Goal: Information Seeking & Learning: Learn about a topic

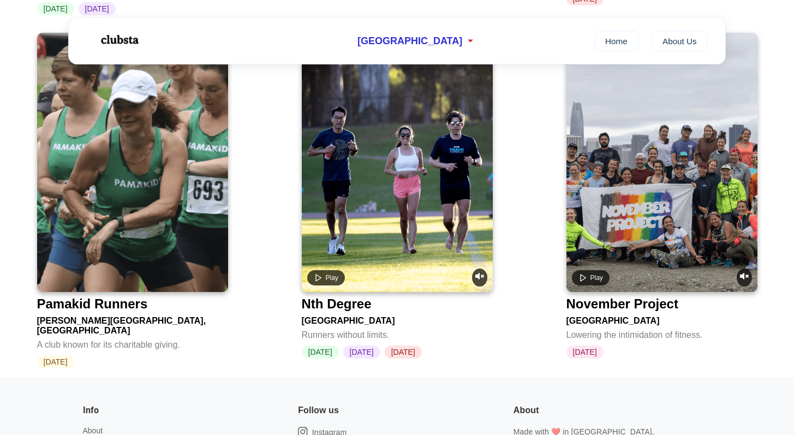
scroll to position [2589, 0]
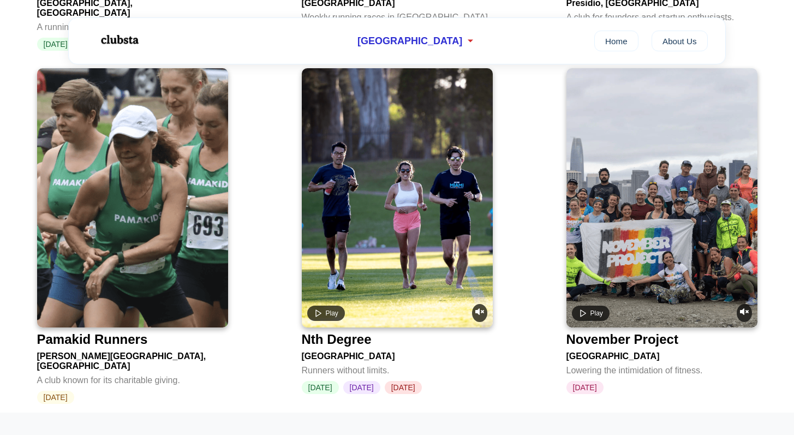
click at [340, 332] on div "Nth Degree" at bounding box center [337, 339] width 70 height 15
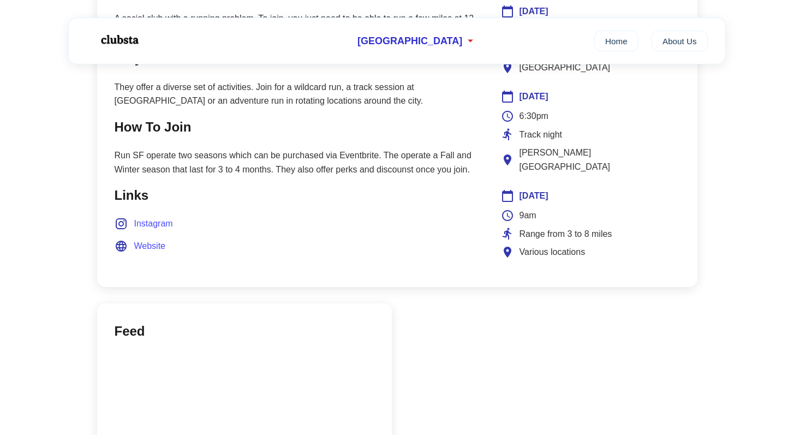
scroll to position [663, 0]
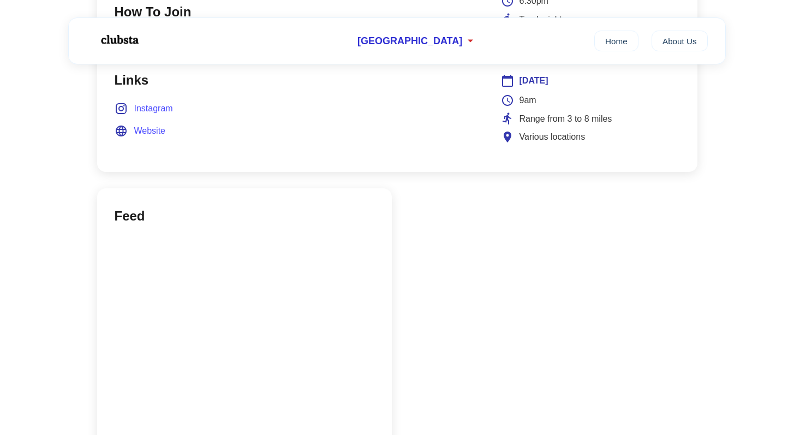
click at [144, 129] on span "Website" at bounding box center [150, 131] width 32 height 14
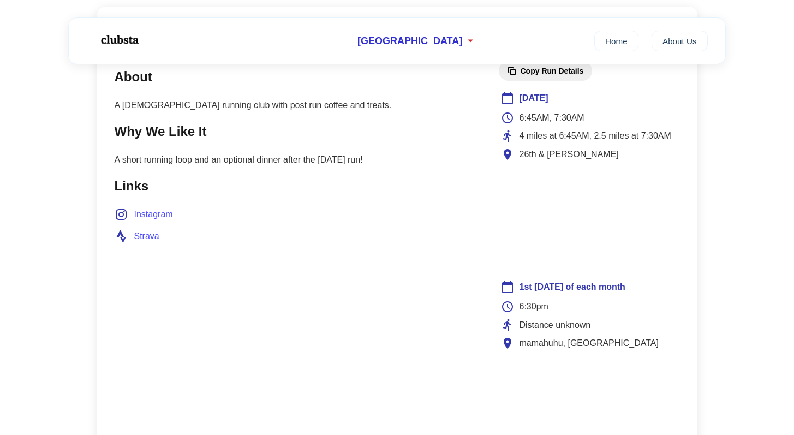
scroll to position [460, 0]
click at [155, 217] on span "Instagram" at bounding box center [153, 215] width 39 height 14
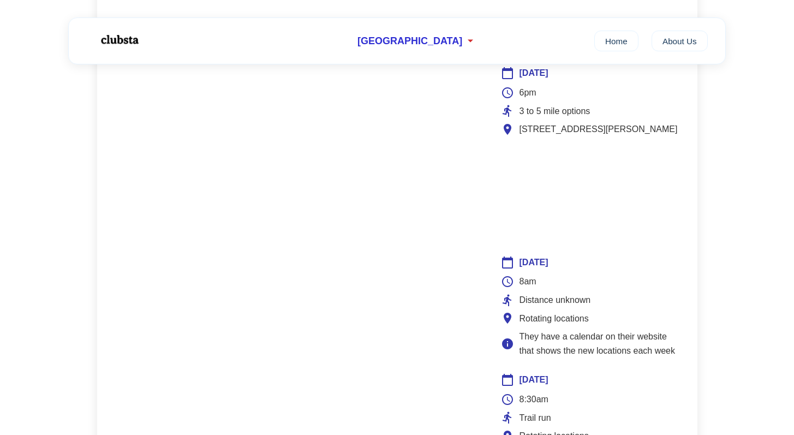
scroll to position [879, 0]
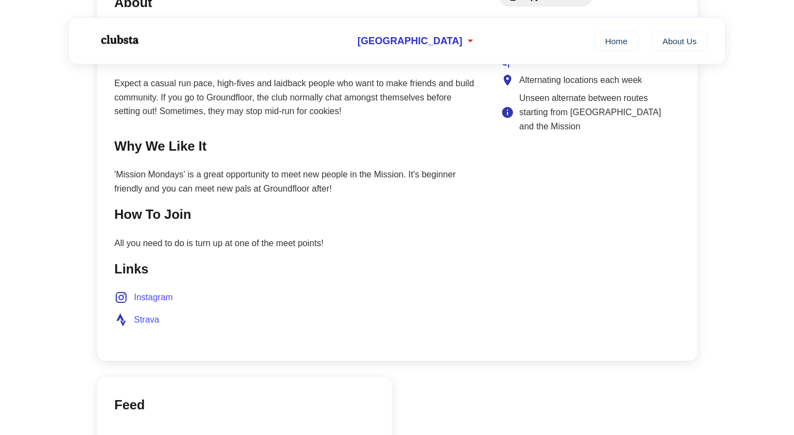
scroll to position [537, 0]
